Goal: Task Accomplishment & Management: Use online tool/utility

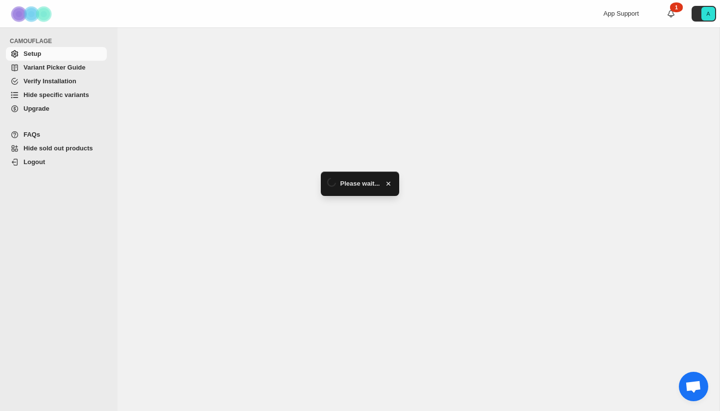
select select "******"
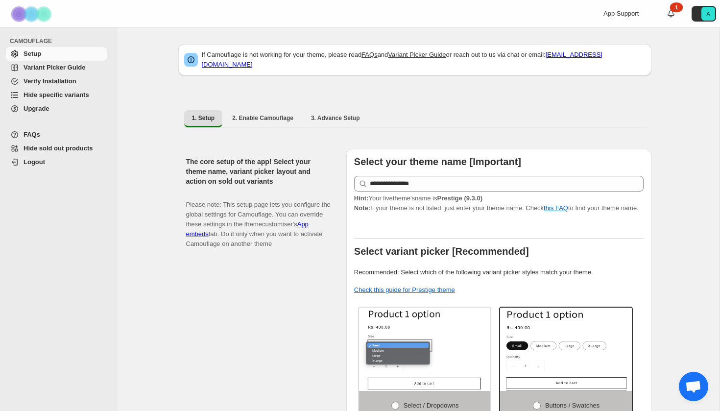
click at [80, 96] on span "Hide specific variants" at bounding box center [57, 94] width 66 height 7
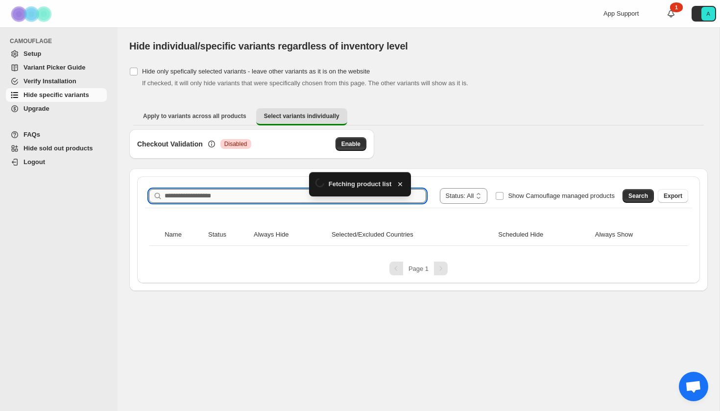
click at [219, 194] on input "Search product name" at bounding box center [296, 196] width 262 height 14
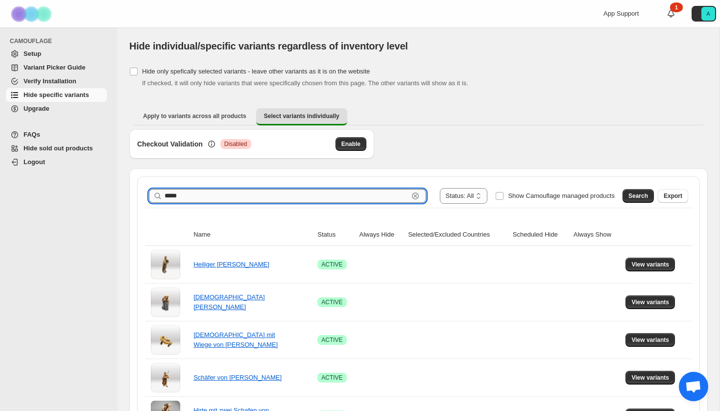
type input "*****"
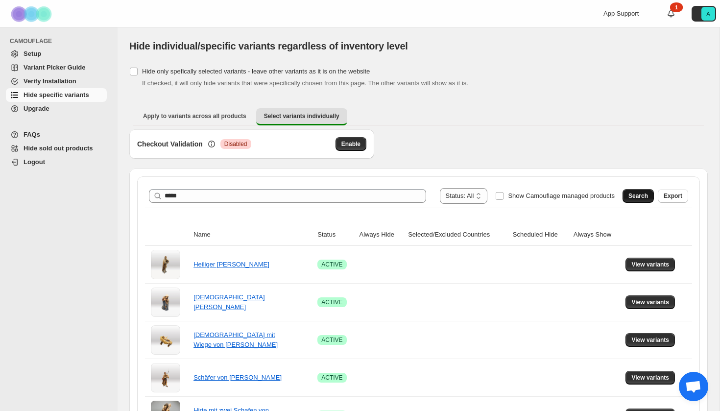
click at [636, 198] on span "Search" at bounding box center [639, 196] width 20 height 8
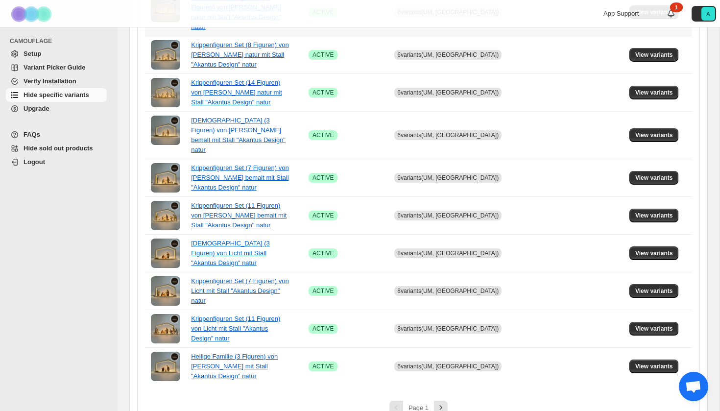
scroll to position [634, 0]
click at [439, 403] on icon "Next" at bounding box center [441, 408] width 10 height 10
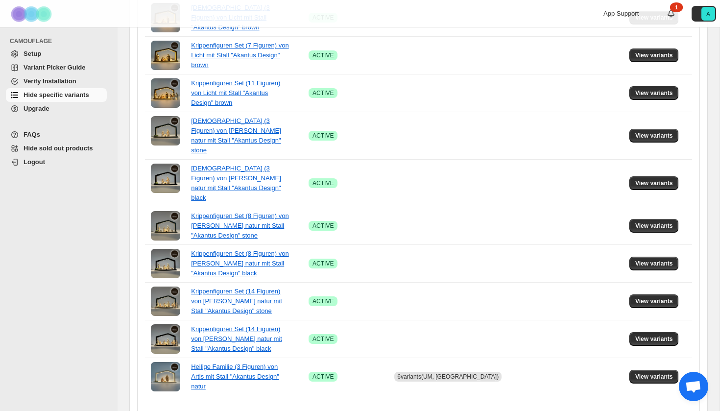
click at [443, 411] on icon "Next" at bounding box center [441, 418] width 10 height 10
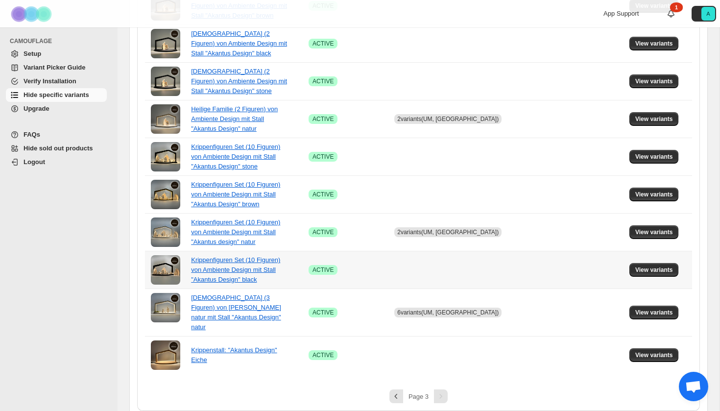
scroll to position [559, 0]
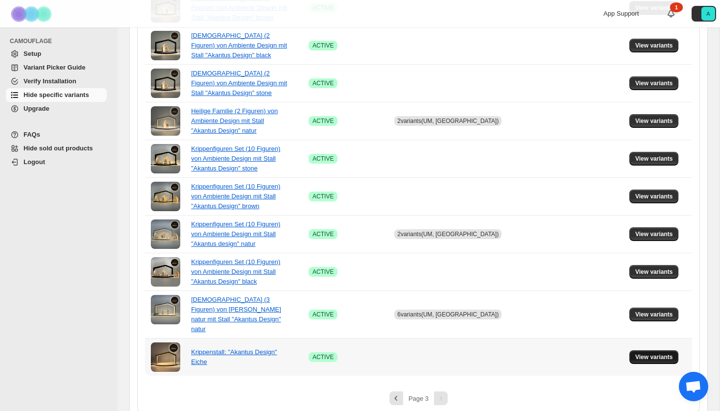
click at [653, 352] on button "View variants" at bounding box center [654, 357] width 49 height 14
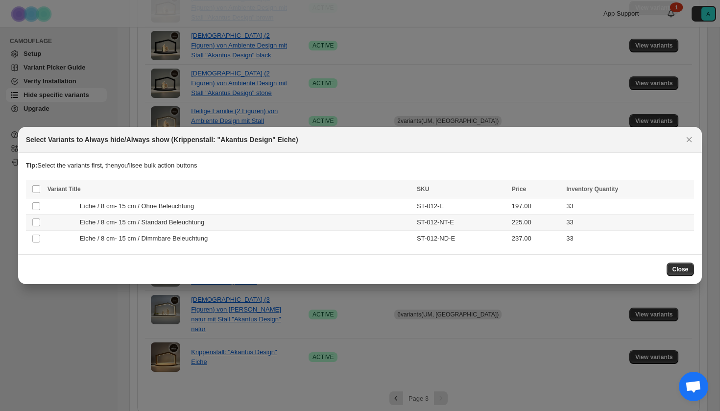
drag, startPoint x: 190, startPoint y: 222, endPoint x: 190, endPoint y: 235, distance: 13.2
click at [190, 222] on span "Eiche / 8 cm- 15 cm / Standard Beleuchtung" at bounding box center [145, 223] width 130 height 10
click at [190, 241] on span "Eiche / 8 cm- 15 cm / Dimmbare Beleuchtung" at bounding box center [146, 239] width 133 height 10
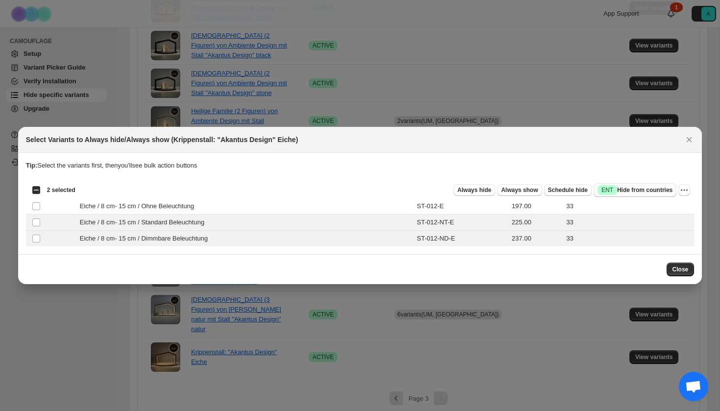
click at [641, 188] on span "Success ENT Hide from countries" at bounding box center [635, 190] width 75 height 10
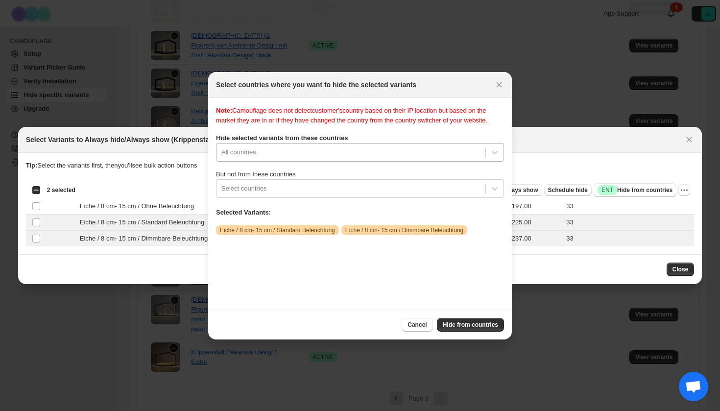
click at [355, 162] on div "All countries" at bounding box center [360, 152] width 288 height 19
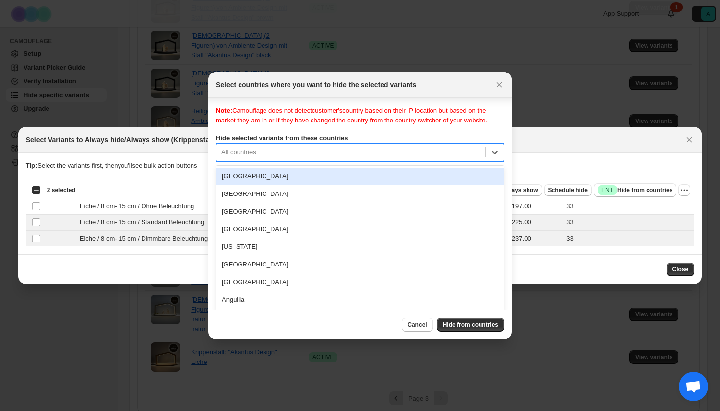
scroll to position [13, 0]
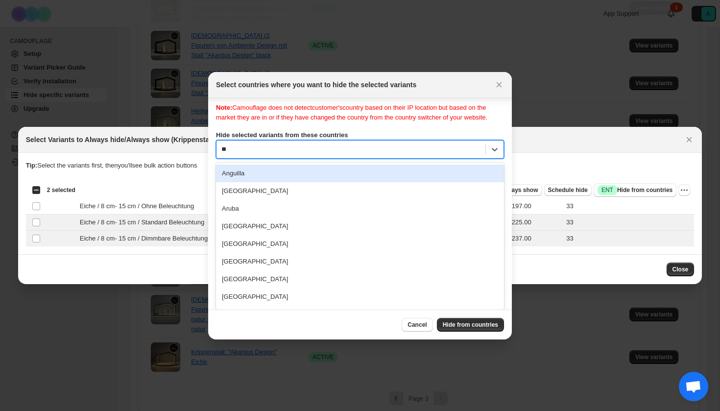
type input "***"
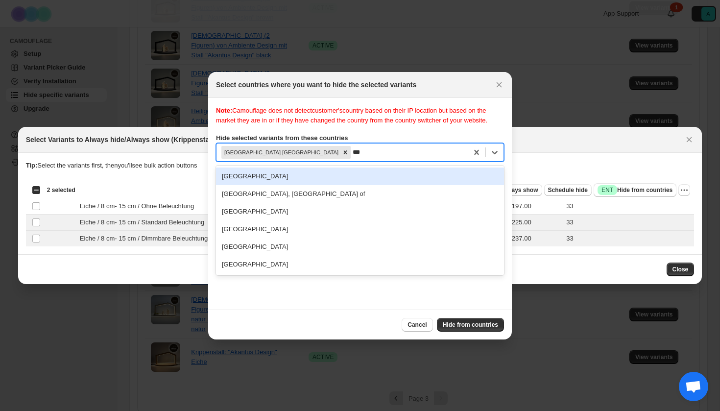
scroll to position [0, 0]
type input "****"
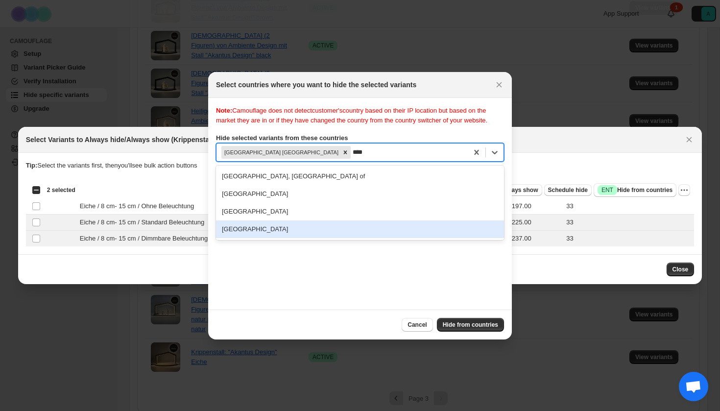
click at [271, 235] on div "[GEOGRAPHIC_DATA]" at bounding box center [360, 230] width 288 height 18
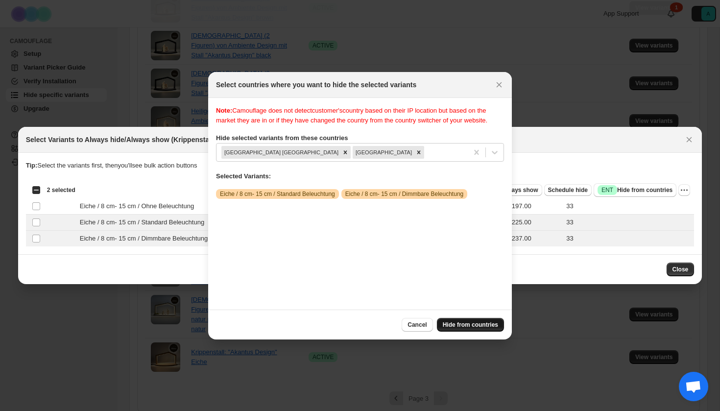
click at [468, 322] on span "Hide from countries" at bounding box center [470, 325] width 55 height 8
